Goal: Task Accomplishment & Management: Manage account settings

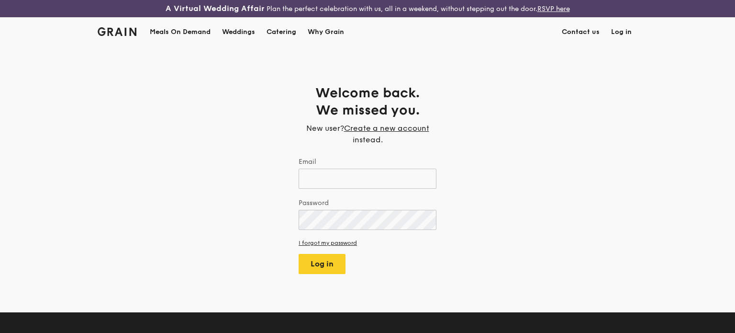
click at [379, 176] on div "Weddings by Grain presents Plan the perfect celebration with us, all in a weeke…" at bounding box center [367, 166] width 735 height 333
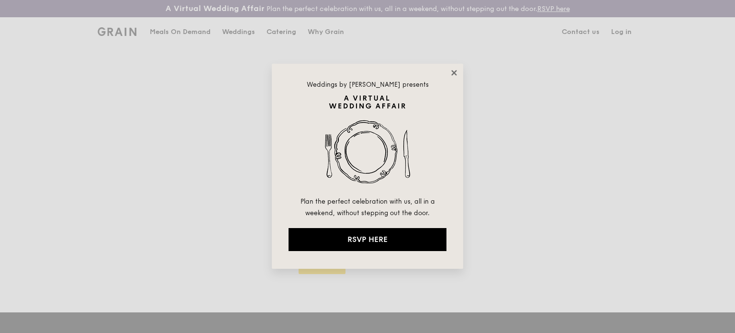
click at [455, 71] on icon at bounding box center [454, 72] width 5 height 5
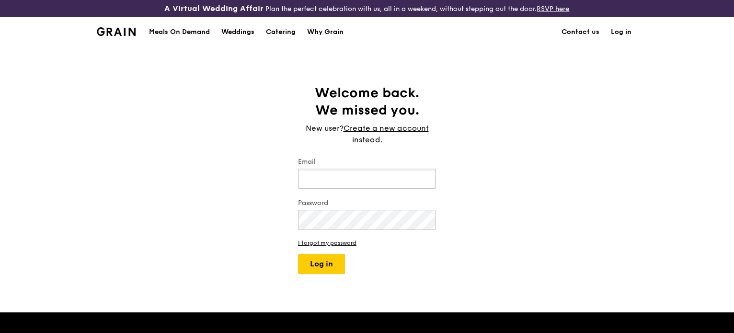
click at [335, 179] on input "Email" at bounding box center [367, 179] width 138 height 20
type input "kailing8473@hotmail.com"
click at [331, 264] on button "Log in" at bounding box center [321, 264] width 47 height 20
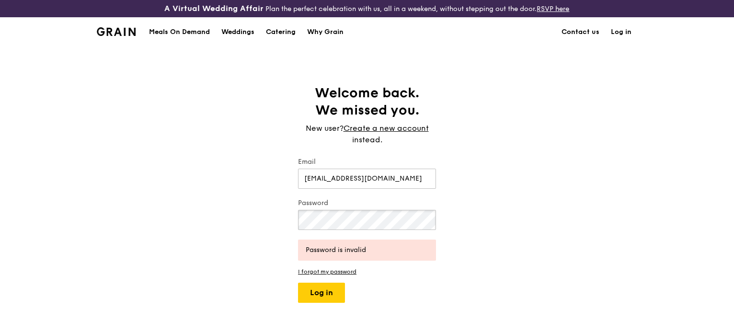
click at [217, 227] on div "Welcome back. We missed you. New user? Create a new account instead. Email kail…" at bounding box center [367, 193] width 734 height 218
click at [305, 291] on button "Log in" at bounding box center [321, 292] width 47 height 20
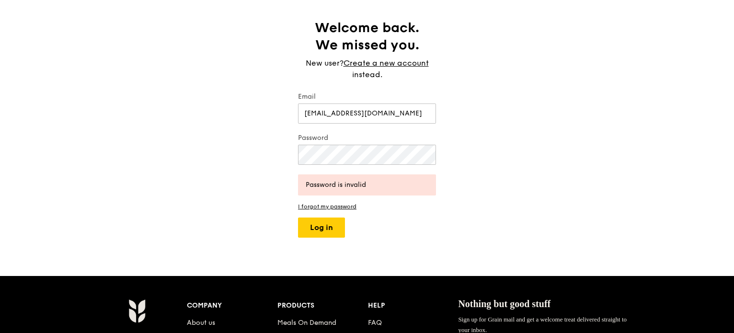
scroll to position [48, 0]
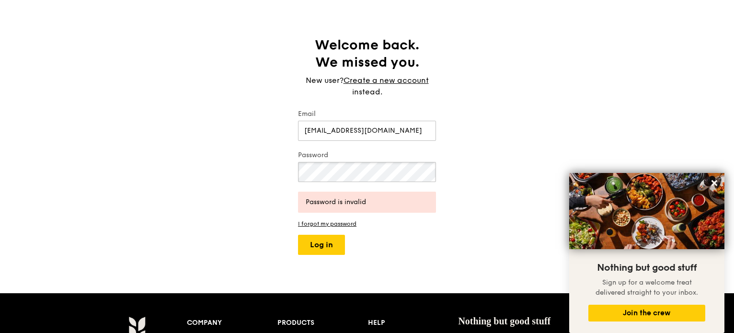
click at [186, 167] on div "Welcome back. We missed you. New user? Create a new account instead. Email kail…" at bounding box center [367, 145] width 734 height 218
click at [234, 156] on div "Welcome back. We missed you. New user? Create a new account instead. Email kail…" at bounding box center [367, 145] width 734 height 218
click at [323, 248] on button "Log in" at bounding box center [321, 245] width 47 height 20
click at [323, 225] on link "I forgot my password" at bounding box center [367, 223] width 138 height 7
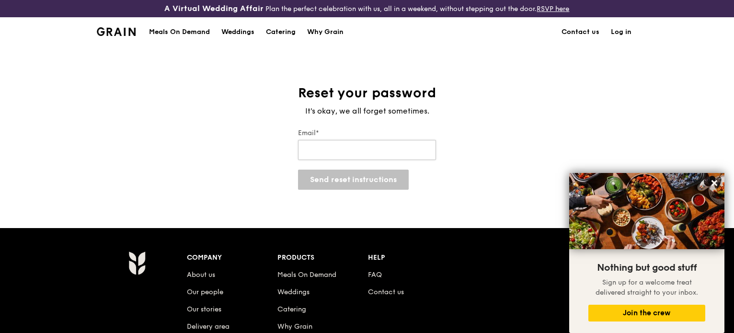
click at [338, 146] on input "Email*" at bounding box center [367, 150] width 138 height 20
type input "kailing8473@hotmail.com"
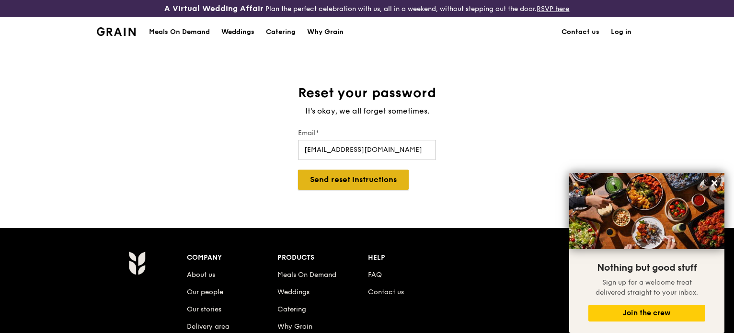
click at [352, 183] on button "Send reset instructions" at bounding box center [353, 179] width 111 height 20
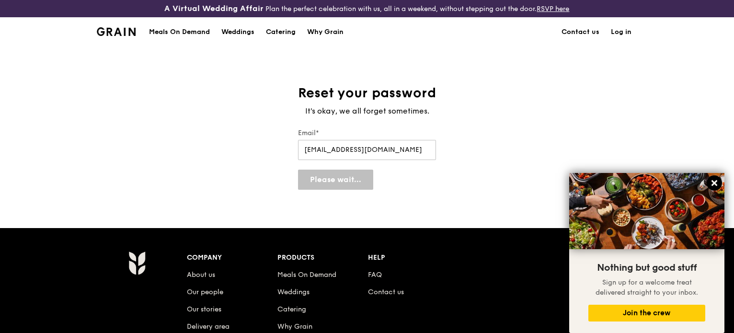
click at [712, 186] on icon at bounding box center [714, 183] width 9 height 9
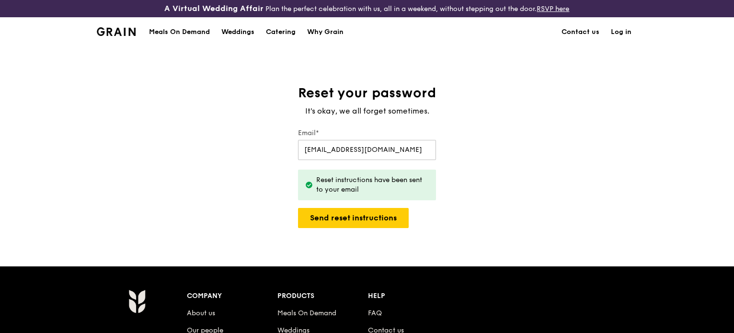
click at [482, 221] on div "Reset your password It's okay, we all forget sometimes. Email* kailing8473@hotm…" at bounding box center [367, 156] width 734 height 144
click at [619, 102] on div "Reset your password It's okay, we all forget sometimes. Email* kailing8473@hotm…" at bounding box center [367, 156] width 734 height 144
click at [466, 203] on div "Reset your password It's okay, we all forget sometimes. Email* kailing8473@hotm…" at bounding box center [367, 156] width 734 height 144
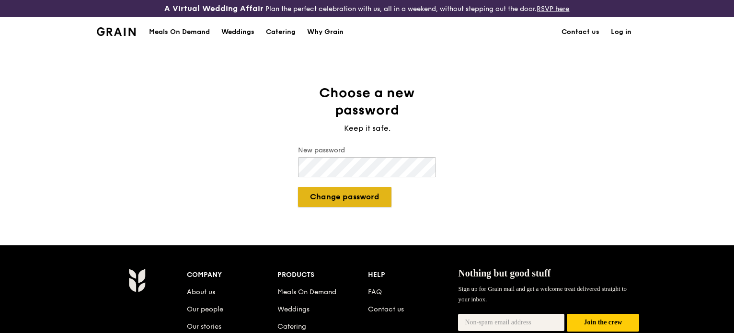
click at [356, 194] on button "Change password" at bounding box center [344, 197] width 93 height 20
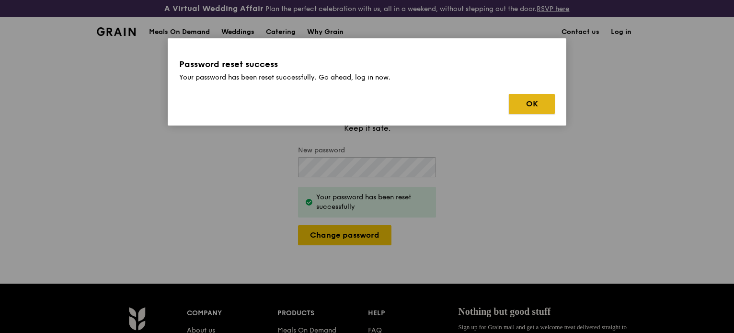
click at [543, 103] on button "OK" at bounding box center [531, 104] width 46 height 20
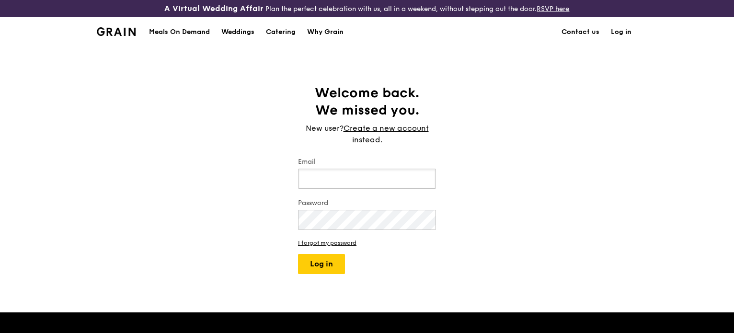
click at [322, 183] on input "Email" at bounding box center [367, 179] width 138 height 20
click at [482, 168] on div "Welcome back. We missed you. New user? Create a new account instead. Email Pass…" at bounding box center [367, 179] width 734 height 190
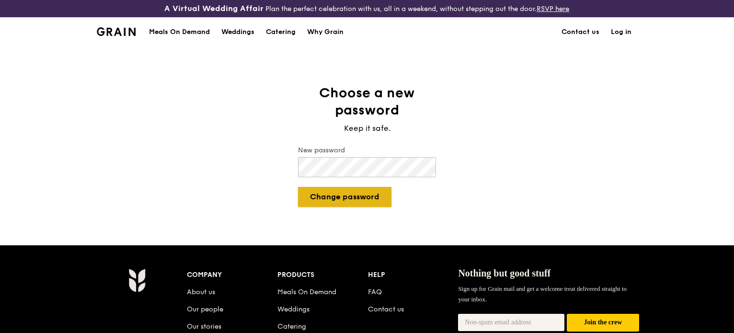
click at [339, 200] on button "Change password" at bounding box center [344, 197] width 93 height 20
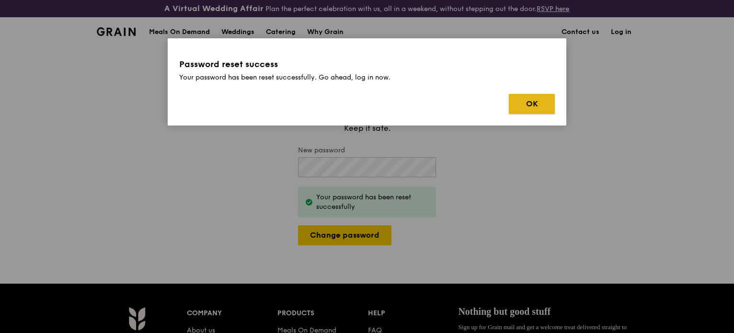
click at [527, 107] on button "OK" at bounding box center [531, 104] width 46 height 20
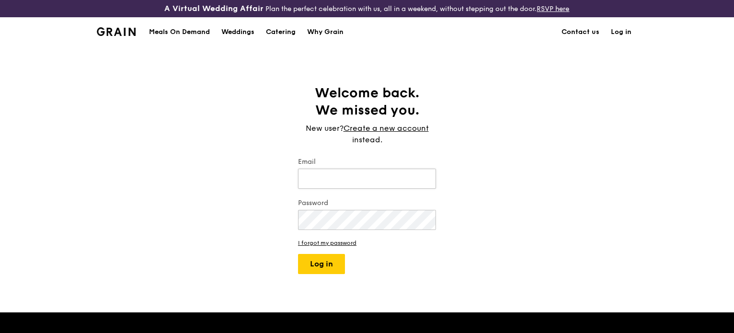
click at [343, 181] on input "Email" at bounding box center [367, 179] width 138 height 20
type input "kailing8473@hotmail.com"
click at [315, 266] on button "Log in" at bounding box center [321, 264] width 47 height 20
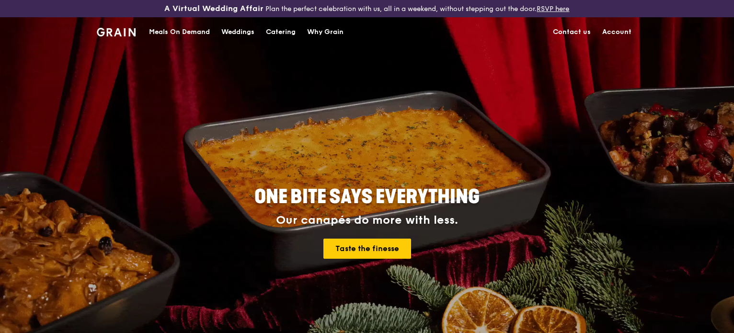
click at [606, 32] on link "Account" at bounding box center [616, 32] width 41 height 29
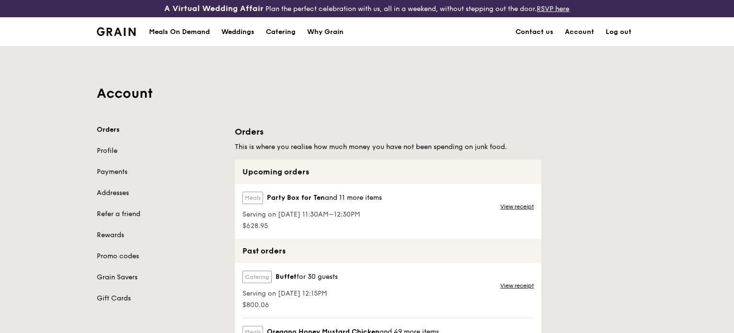
scroll to position [48, 0]
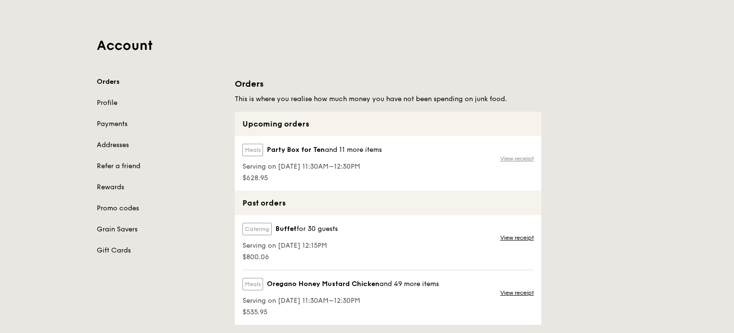
click at [508, 159] on link "View receipt" at bounding box center [517, 159] width 34 height 8
